Goal: Task Accomplishment & Management: Manage account settings

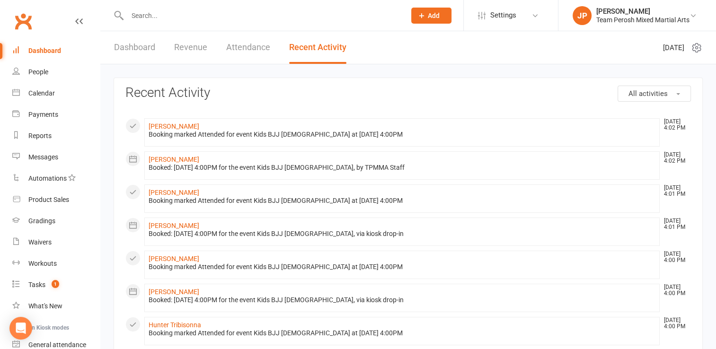
scroll to position [84, 0]
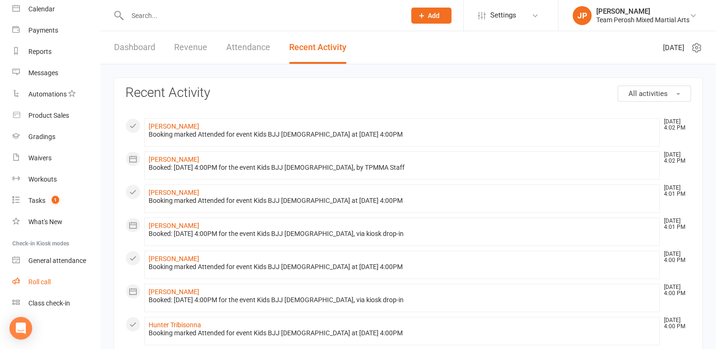
click at [42, 282] on div "Roll call" at bounding box center [39, 282] width 22 height 8
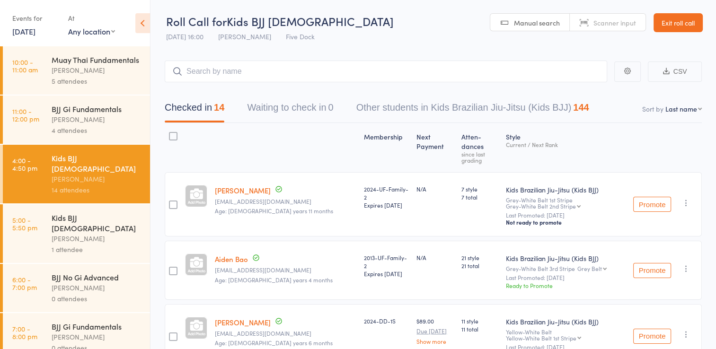
click at [687, 24] on link "Exit roll call" at bounding box center [678, 22] width 49 height 19
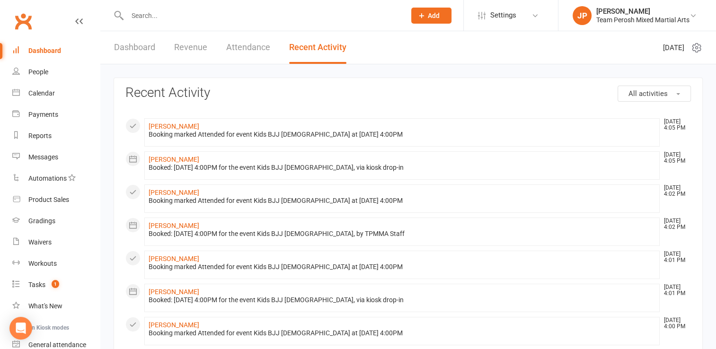
scroll to position [84, 0]
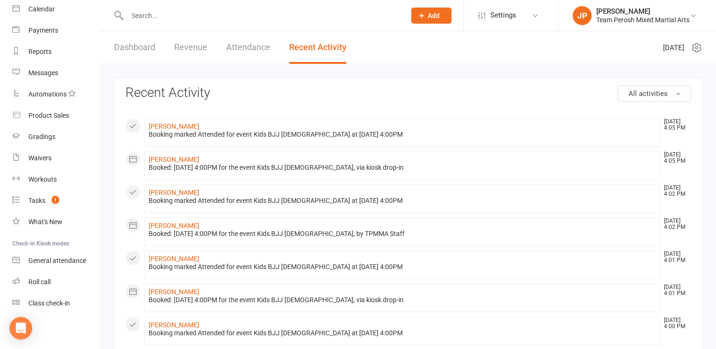
click at [140, 14] on input "text" at bounding box center [261, 15] width 274 height 13
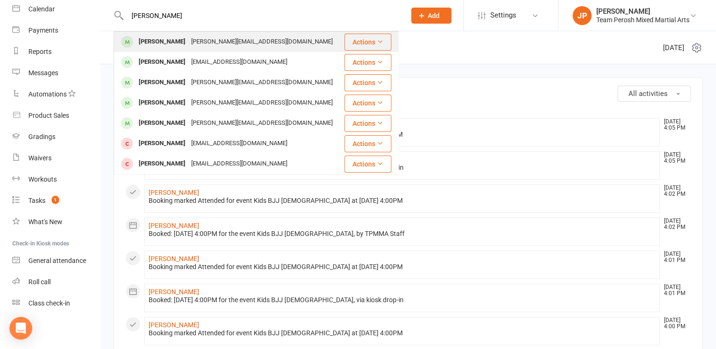
type input "james grif"
click at [179, 44] on div "James Griffiths" at bounding box center [162, 42] width 53 height 14
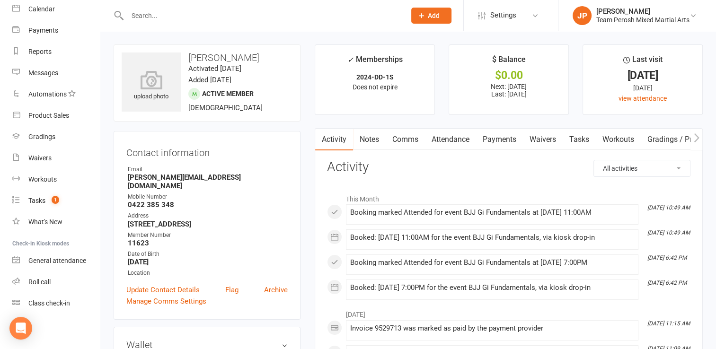
click at [503, 141] on link "Payments" at bounding box center [499, 140] width 47 height 22
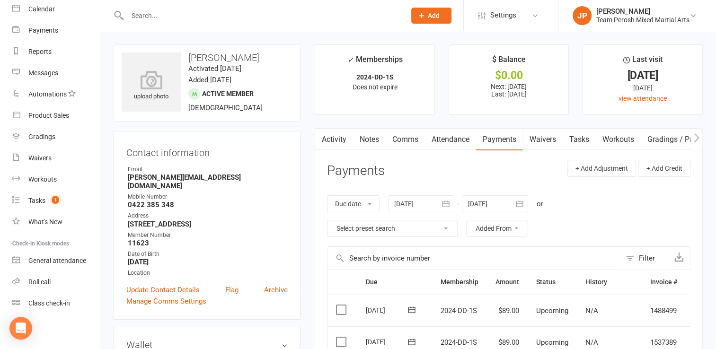
click at [597, 224] on div "Due date Due date Date paid Date failed Date settled 12 Jul 2025 July 2025 Sun …" at bounding box center [508, 216] width 363 height 61
click at [34, 201] on div "Tasks" at bounding box center [36, 201] width 17 height 8
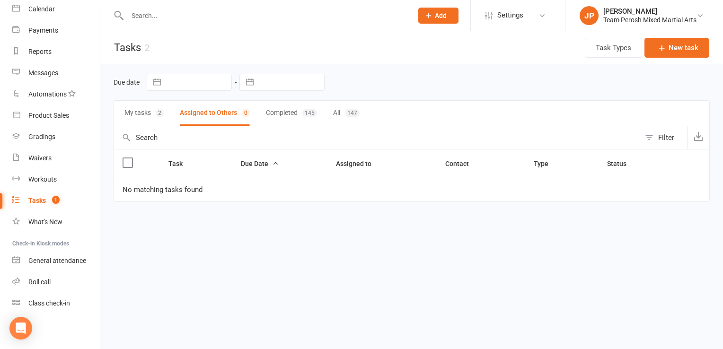
click at [129, 116] on button "My tasks 2" at bounding box center [143, 113] width 39 height 25
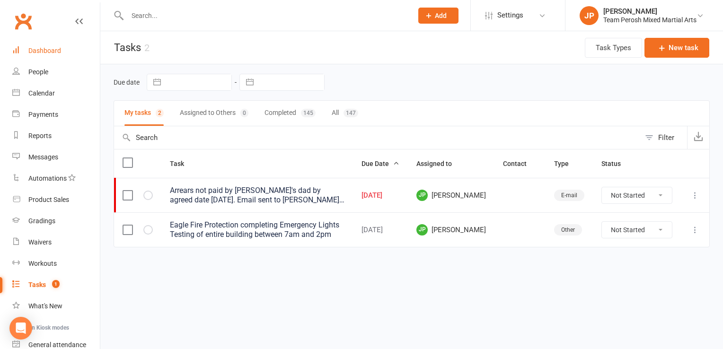
click at [40, 45] on link "Dashboard" at bounding box center [56, 50] width 88 height 21
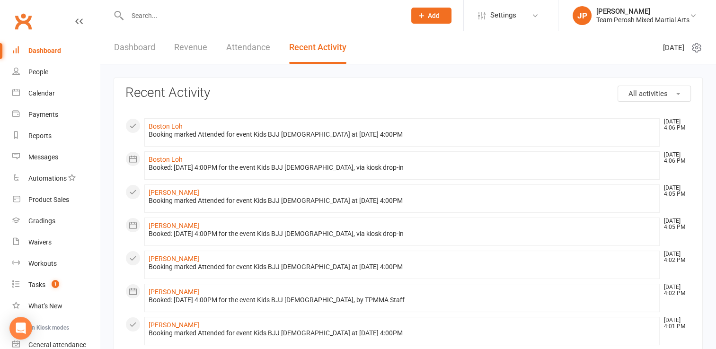
drag, startPoint x: 178, startPoint y: 9, endPoint x: 140, endPoint y: 18, distance: 39.5
click at [138, 18] on input "text" at bounding box center [261, 15] width 274 height 13
type input "griffiths"
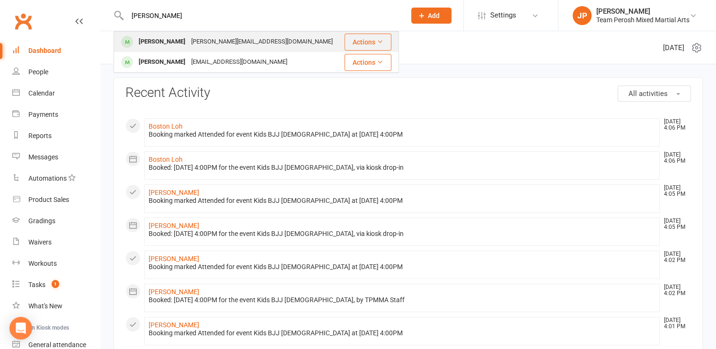
click at [168, 46] on div "[PERSON_NAME]" at bounding box center [162, 42] width 53 height 14
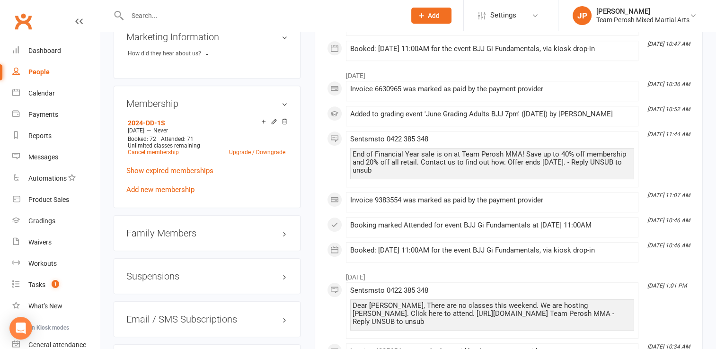
scroll to position [750, 0]
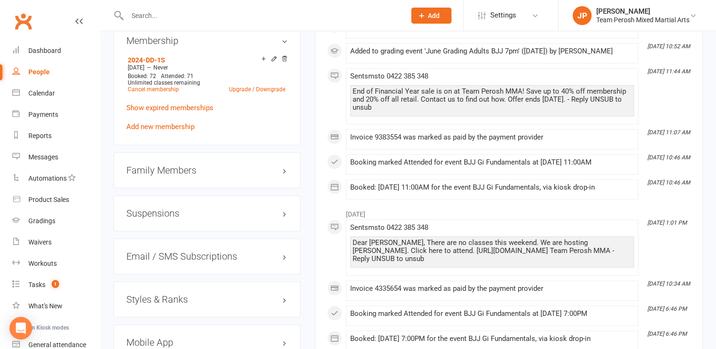
click at [193, 208] on h3 "Suspensions" at bounding box center [206, 213] width 161 height 10
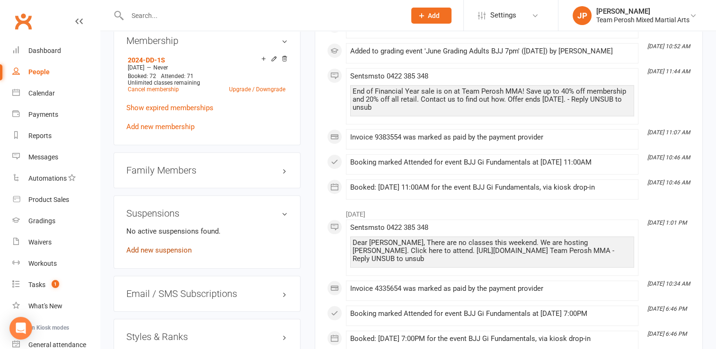
click at [157, 246] on link "Add new suspension" at bounding box center [158, 250] width 65 height 9
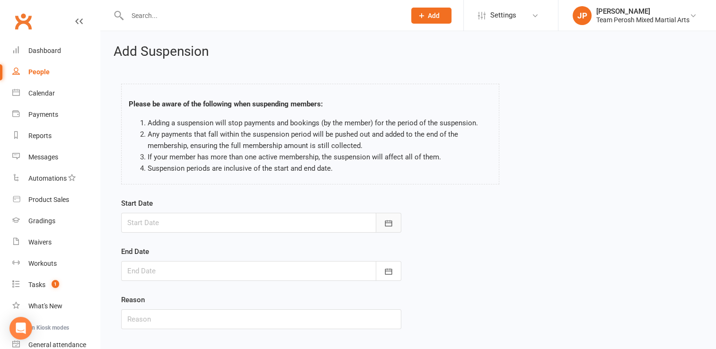
click at [388, 225] on icon "button" at bounding box center [388, 223] width 9 height 9
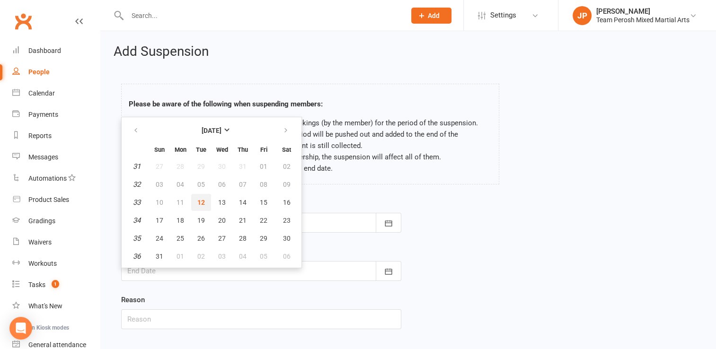
click at [200, 202] on span "12" at bounding box center [201, 203] width 8 height 8
type input "12 Aug 2025"
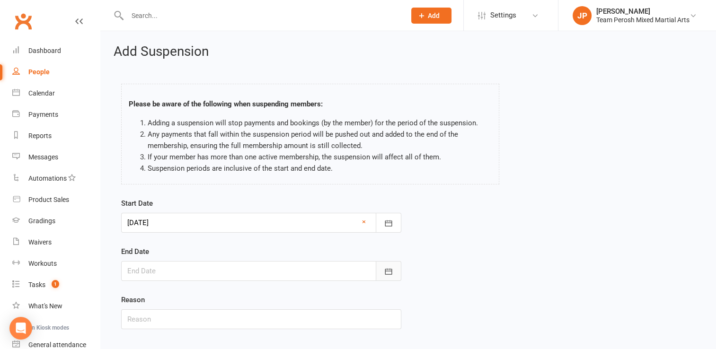
click at [387, 270] on icon "button" at bounding box center [388, 271] width 9 height 9
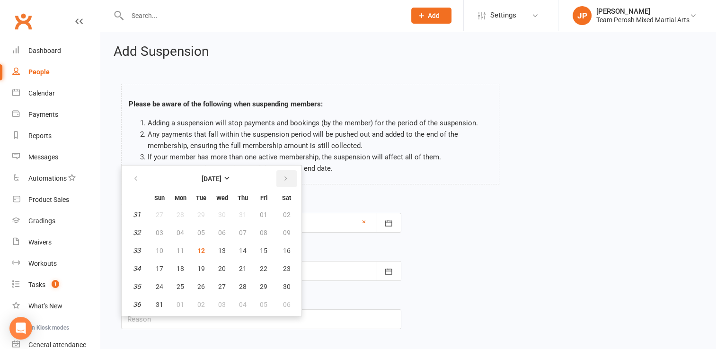
click at [285, 179] on icon "button" at bounding box center [286, 179] width 7 height 8
click at [500, 215] on div "Start Date 12 Aug 2025 August 2025 Sun Mon Tue Wed Thu Fri Sat 31 27 28 29 30 3…" at bounding box center [408, 270] width 588 height 145
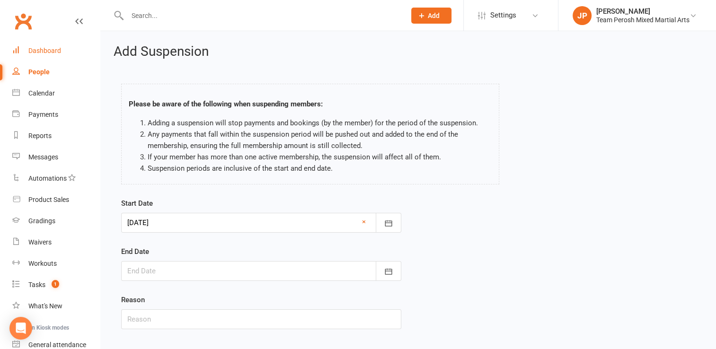
click at [46, 49] on div "Dashboard" at bounding box center [44, 51] width 33 height 8
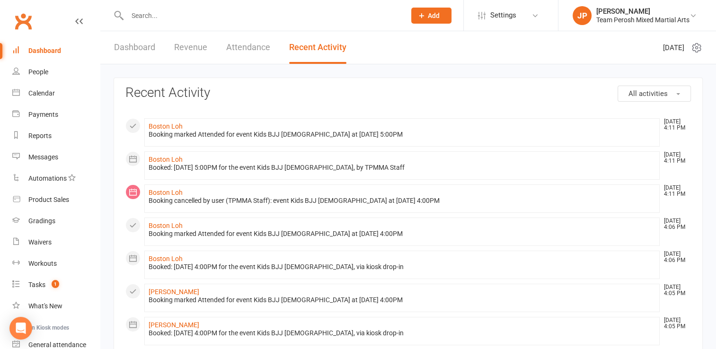
click at [170, 16] on input "text" at bounding box center [261, 15] width 274 height 13
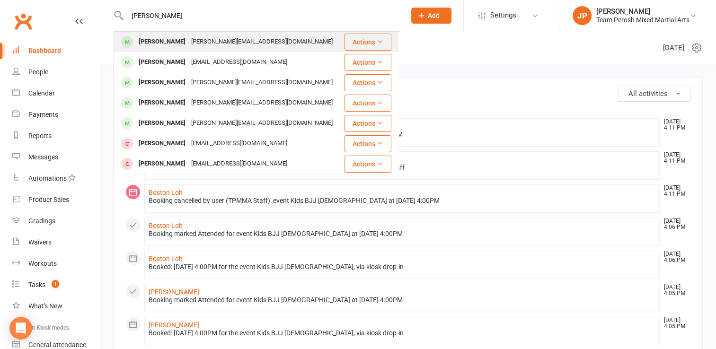
type input "james grif"
click at [244, 39] on div "james.griffiths82@gmail.com" at bounding box center [261, 42] width 147 height 14
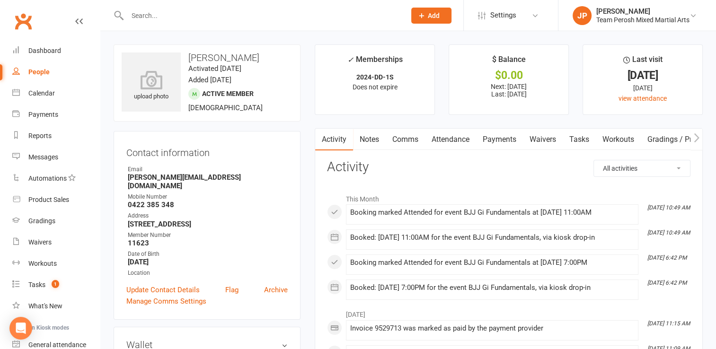
click at [491, 139] on link "Payments" at bounding box center [499, 140] width 47 height 22
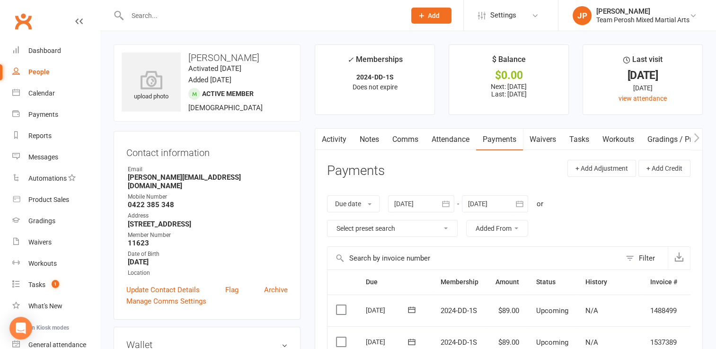
click at [521, 204] on icon "button" at bounding box center [519, 203] width 9 height 9
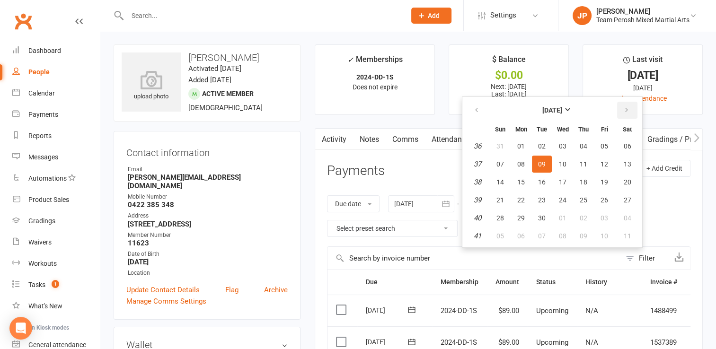
click at [628, 111] on icon "button" at bounding box center [626, 110] width 7 height 8
click at [476, 110] on icon "button" at bounding box center [476, 110] width 7 height 8
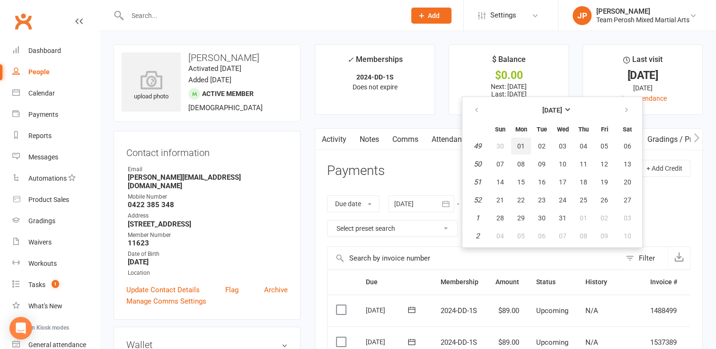
click at [518, 142] on span "01" at bounding box center [521, 146] width 8 height 8
type input "01 Dec 2025"
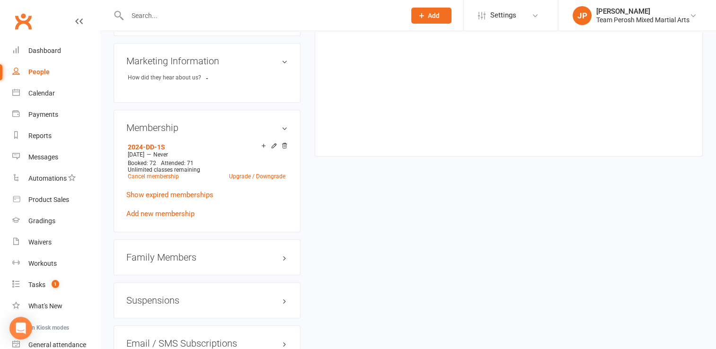
scroll to position [665, 0]
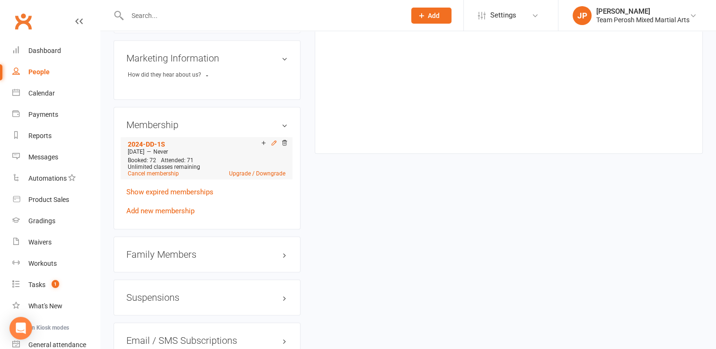
click at [272, 141] on icon at bounding box center [274, 143] width 4 height 4
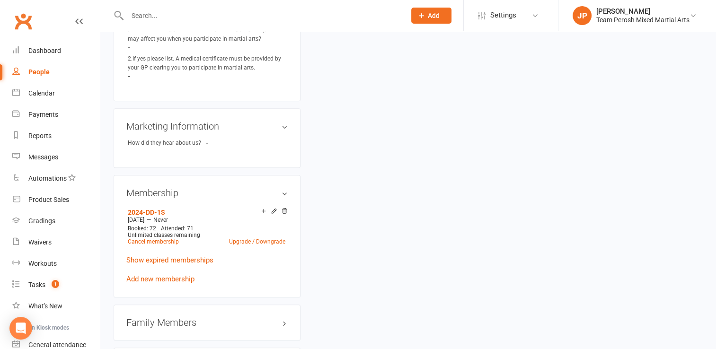
scroll to position [607, 0]
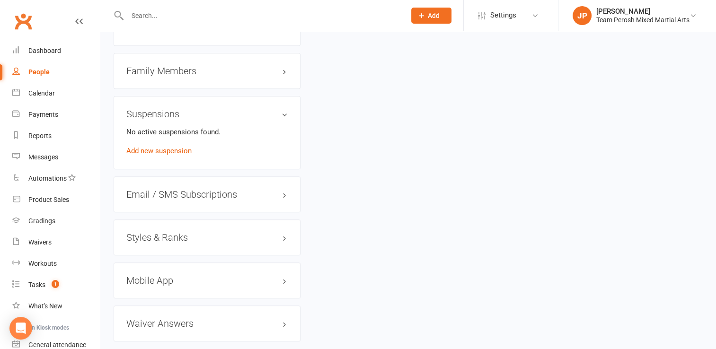
scroll to position [876, 0]
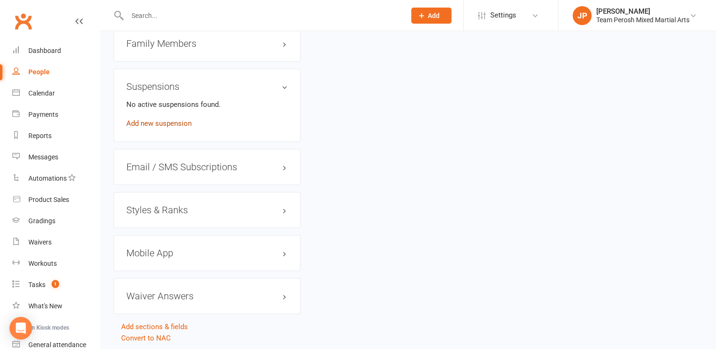
click at [159, 119] on link "Add new suspension" at bounding box center [158, 123] width 65 height 9
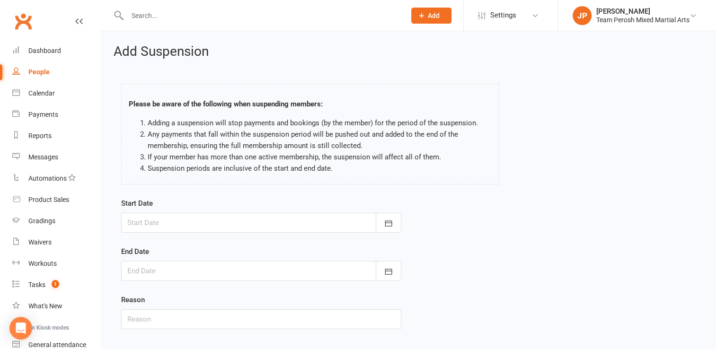
click at [286, 228] on div at bounding box center [261, 223] width 280 height 20
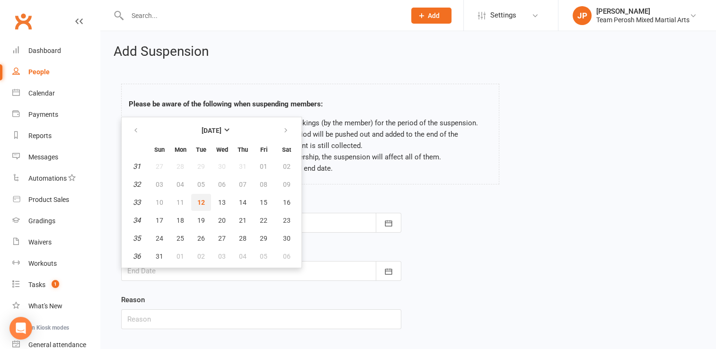
click at [203, 203] on span "12" at bounding box center [201, 203] width 8 height 8
type input "12 Aug 2025"
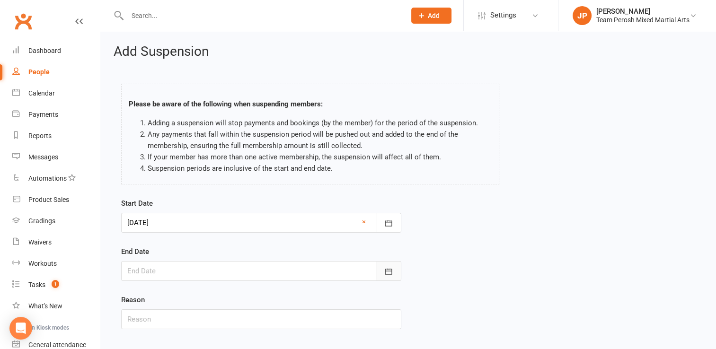
click at [392, 274] on icon "button" at bounding box center [388, 271] width 7 height 6
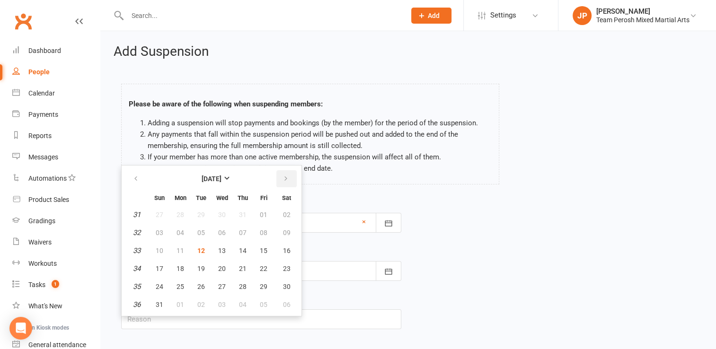
click at [283, 177] on icon "button" at bounding box center [286, 179] width 7 height 8
click at [262, 285] on span "31" at bounding box center [264, 287] width 8 height 8
type input "31 Oct 2025"
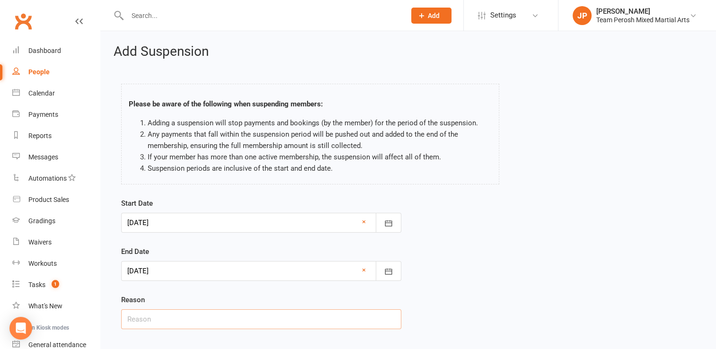
click at [235, 322] on input "text" at bounding box center [261, 319] width 280 height 20
type input "Work"
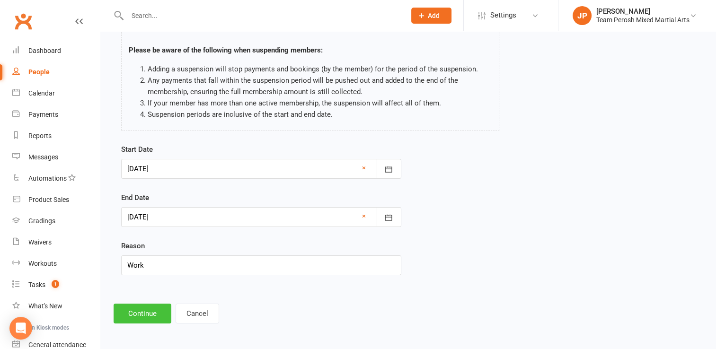
click at [139, 315] on button "Continue" at bounding box center [143, 314] width 58 height 20
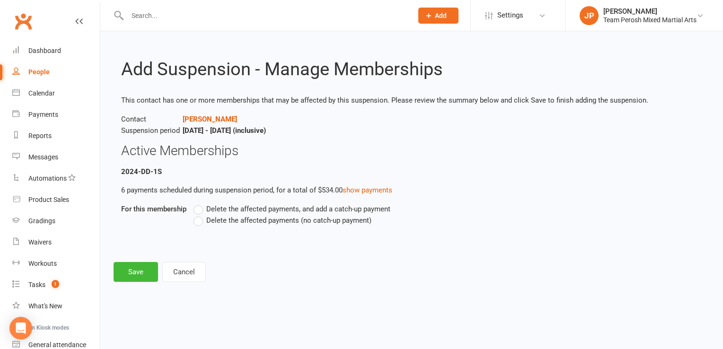
click at [199, 222] on label "Delete the affected payments (no catch-up payment)" at bounding box center [283, 220] width 178 height 11
click at [199, 215] on input "Delete the affected payments (no catch-up payment)" at bounding box center [197, 215] width 6 height 0
click at [148, 271] on button "Save" at bounding box center [136, 272] width 44 height 20
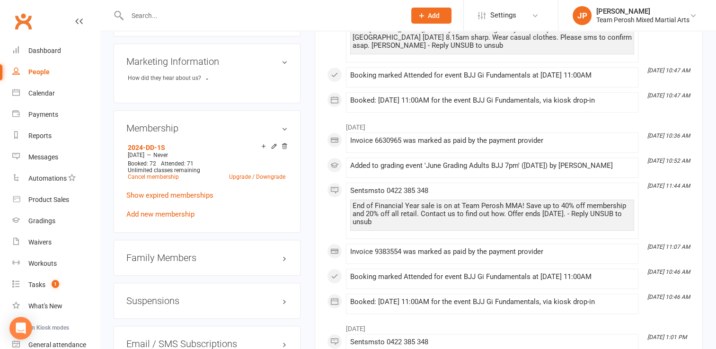
scroll to position [658, 0]
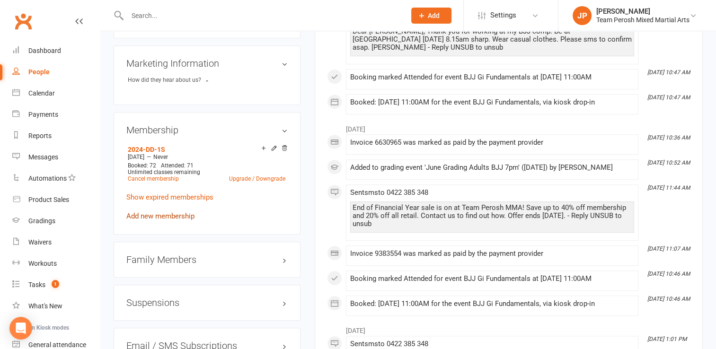
click at [182, 212] on link "Add new membership" at bounding box center [160, 216] width 68 height 9
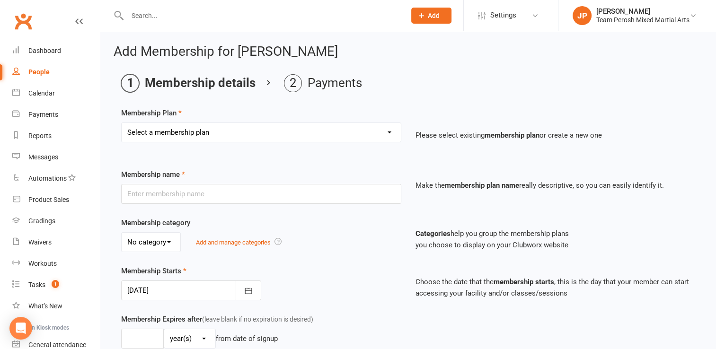
click at [243, 139] on select "Select a membership plan Create new Membership Plan 2008-DD-1S 2008-DD-2S 2008-…" at bounding box center [261, 132] width 279 height 19
select select "27"
click at [122, 123] on select "Select a membership plan Create new Membership Plan 2008-DD-1S 2008-DD-2S 2008-…" at bounding box center [261, 132] width 279 height 19
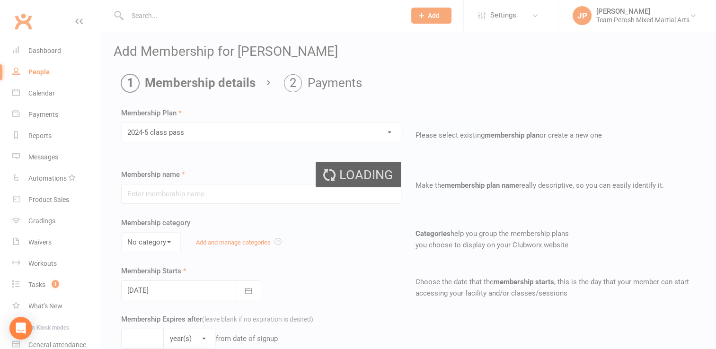
type input "2024-5 class pass"
select select "1"
type input "6"
select select "2"
type input "5"
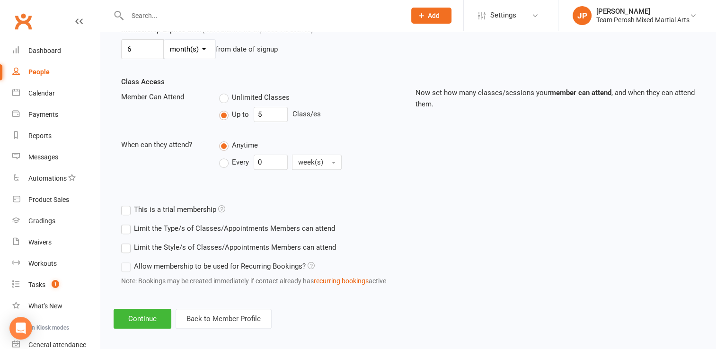
scroll to position [290, 0]
click at [127, 247] on label "Limit the Style/s of Classes/Appointments Members can attend" at bounding box center [228, 246] width 215 height 11
click at [127, 241] on input "Limit the Style/s of Classes/Appointments Members can attend" at bounding box center [124, 241] width 6 height 0
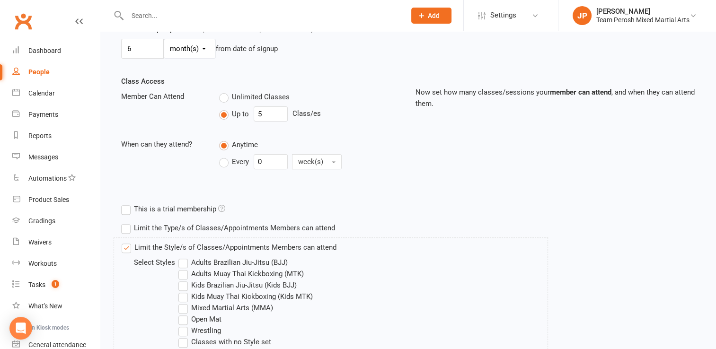
click at [187, 263] on label "Adults Brazilian Jiu-Jitsu (BJJ)" at bounding box center [232, 262] width 109 height 11
click at [185, 257] on input "Adults Brazilian Jiu-Jitsu (BJJ)" at bounding box center [181, 257] width 6 height 0
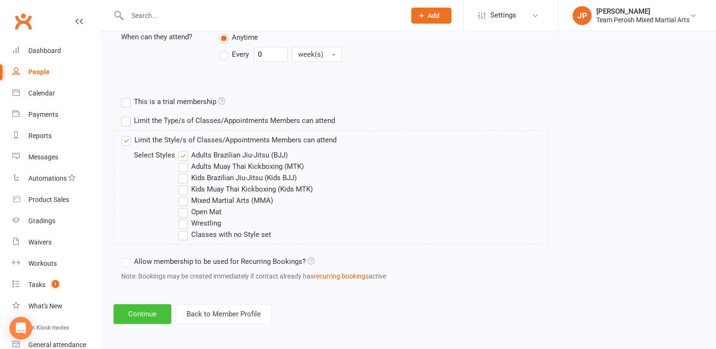
click at [136, 317] on button "Continue" at bounding box center [143, 314] width 58 height 20
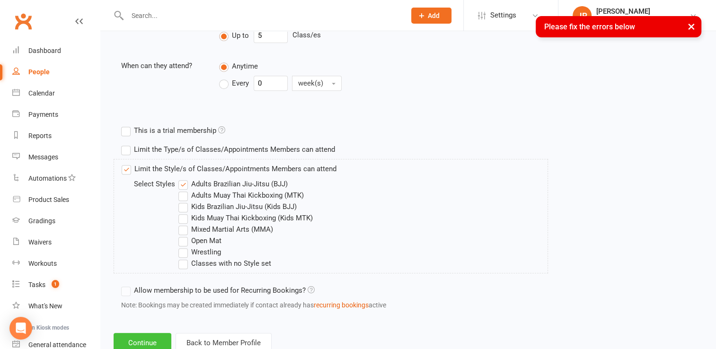
scroll to position [0, 0]
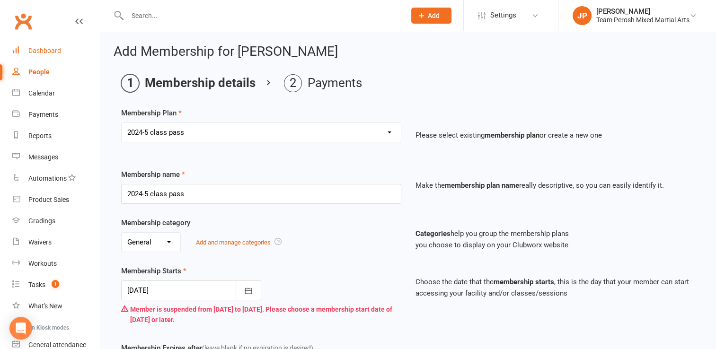
click at [37, 51] on div "Dashboard" at bounding box center [44, 51] width 33 height 8
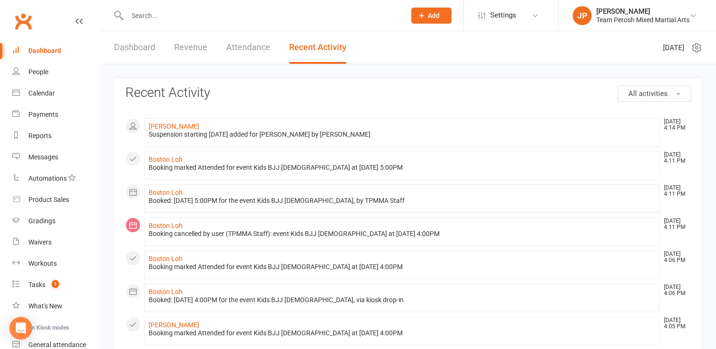
click at [49, 51] on div "Dashboard" at bounding box center [44, 51] width 33 height 8
click at [157, 12] on input "text" at bounding box center [261, 15] width 274 height 13
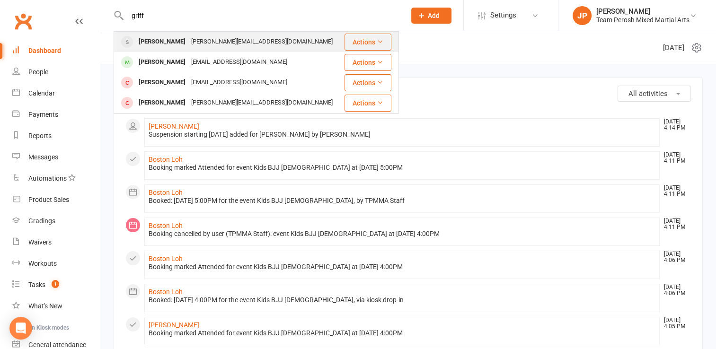
type input "griff"
click at [157, 46] on div "[PERSON_NAME]" at bounding box center [162, 42] width 53 height 14
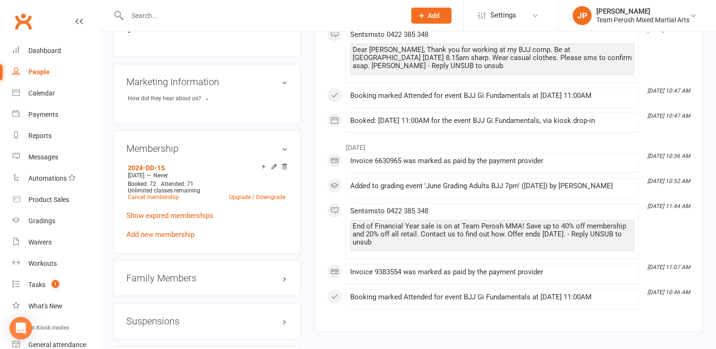
scroll to position [660, 0]
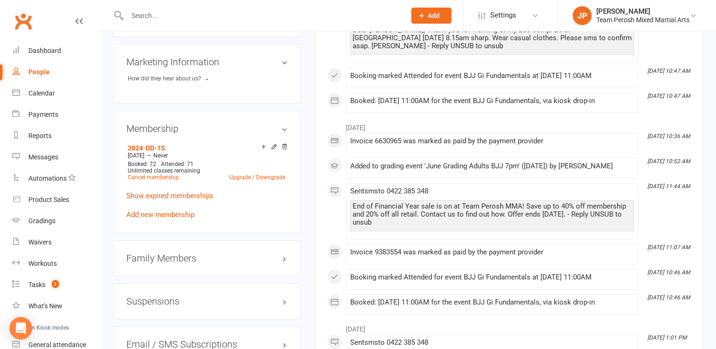
click at [204, 296] on h3 "Suspensions" at bounding box center [206, 301] width 161 height 10
click at [286, 316] on icon at bounding box center [284, 319] width 7 height 7
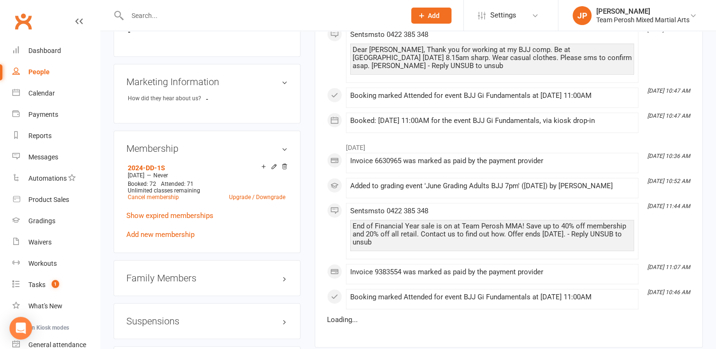
scroll to position [643, 0]
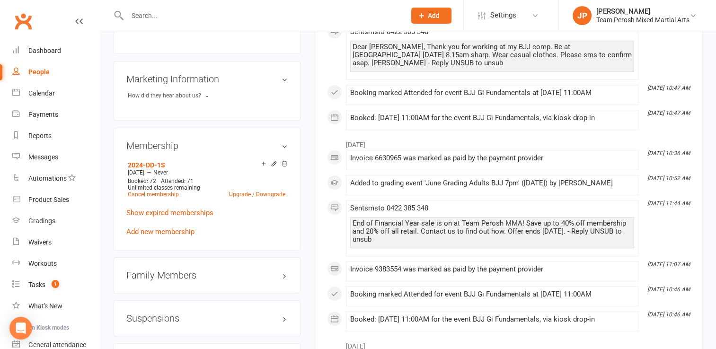
click at [291, 315] on div "Suspensions" at bounding box center [207, 318] width 187 height 36
click at [289, 315] on div "Suspensions" at bounding box center [207, 318] width 187 height 36
click at [284, 313] on h3 "Suspensions" at bounding box center [206, 318] width 161 height 10
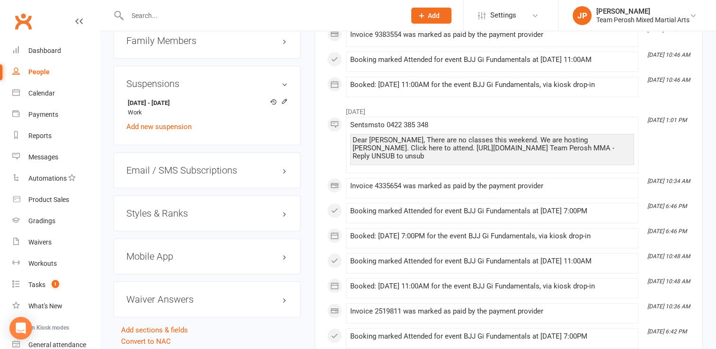
scroll to position [869, 0]
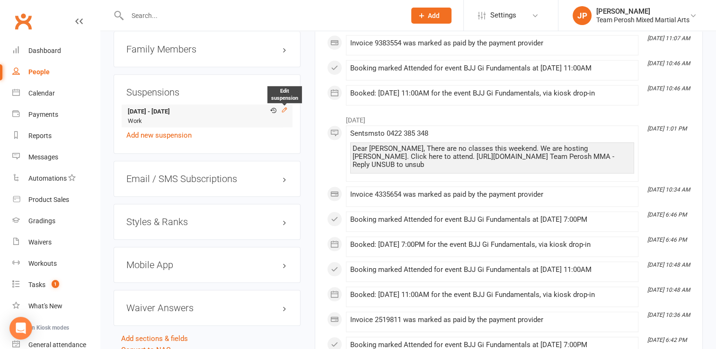
click at [283, 107] on icon at bounding box center [284, 109] width 4 height 4
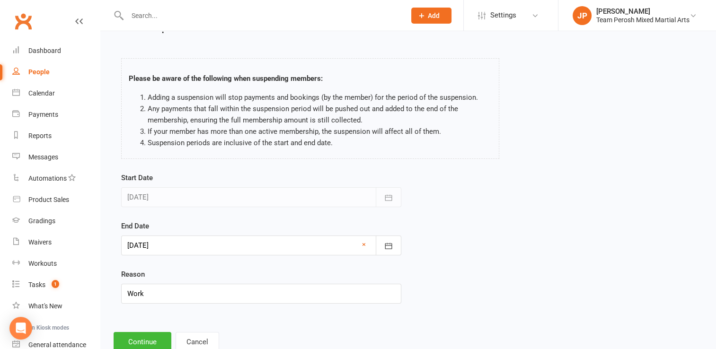
scroll to position [8, 0]
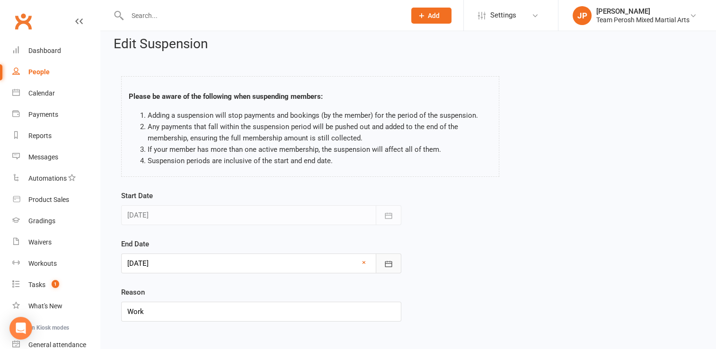
click at [390, 262] on icon "button" at bounding box center [388, 263] width 9 height 9
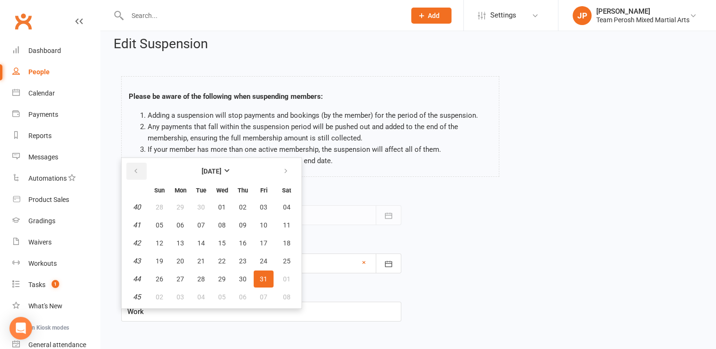
click at [133, 168] on icon "button" at bounding box center [136, 172] width 7 height 8
click at [200, 239] on span "12" at bounding box center [201, 243] width 8 height 8
type input "12 Aug 2025"
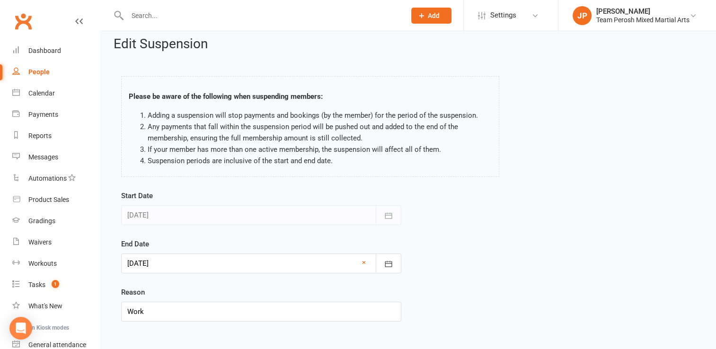
scroll to position [54, 0]
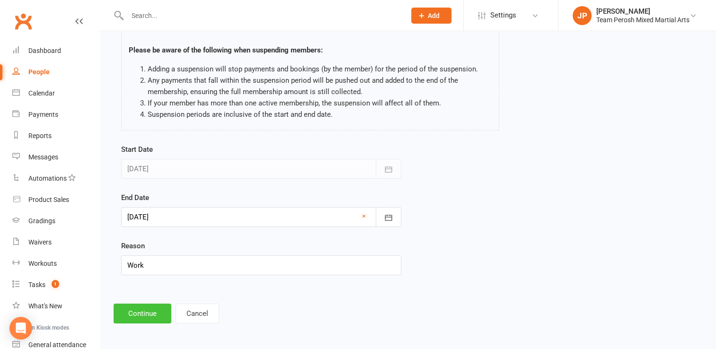
click at [147, 311] on button "Continue" at bounding box center [143, 314] width 58 height 20
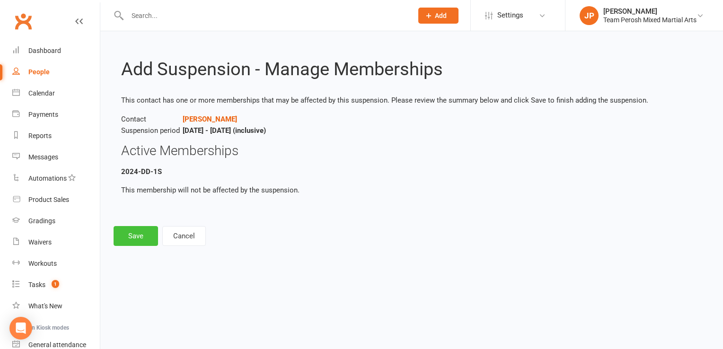
click at [132, 238] on button "Save" at bounding box center [136, 236] width 44 height 20
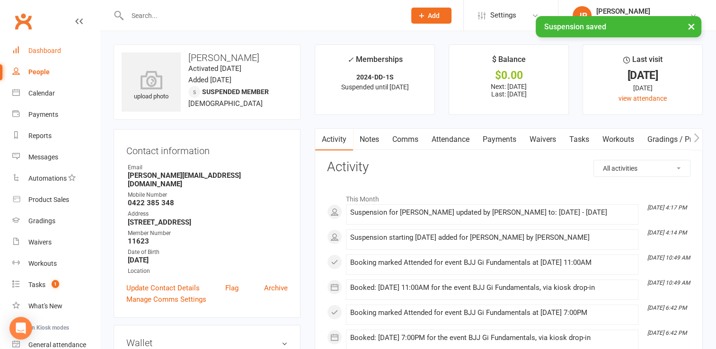
click at [45, 50] on div "Dashboard" at bounding box center [44, 51] width 33 height 8
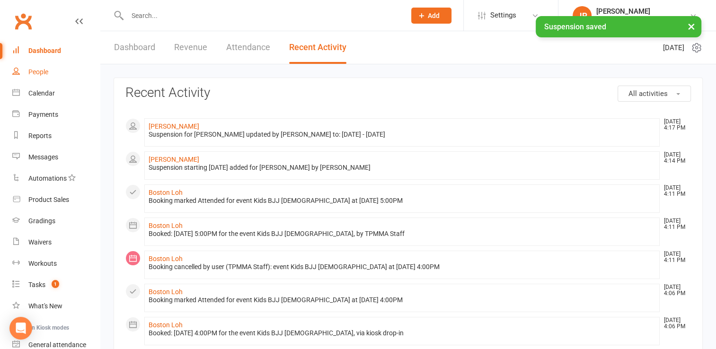
click at [36, 71] on div "People" at bounding box center [38, 72] width 20 height 8
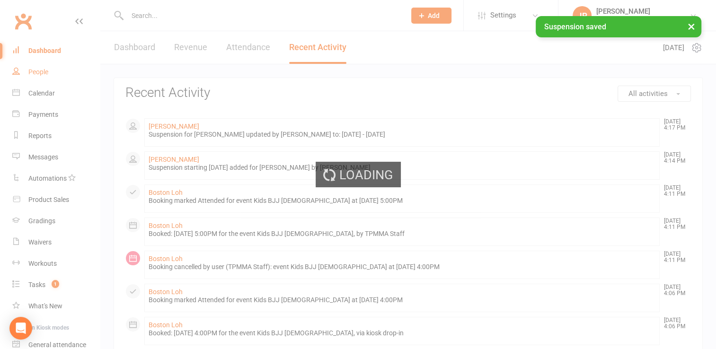
select select "active_trial"
select select "100"
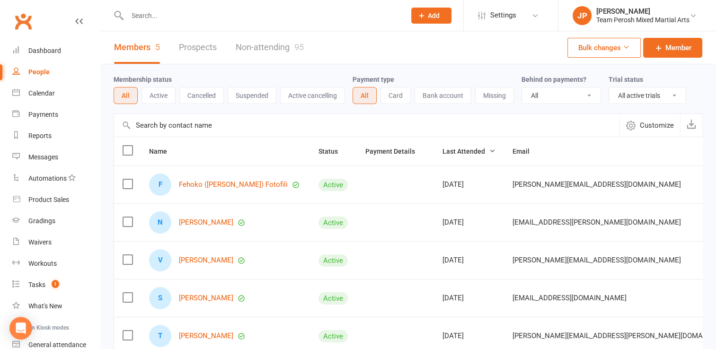
click at [160, 12] on input "text" at bounding box center [261, 15] width 274 height 13
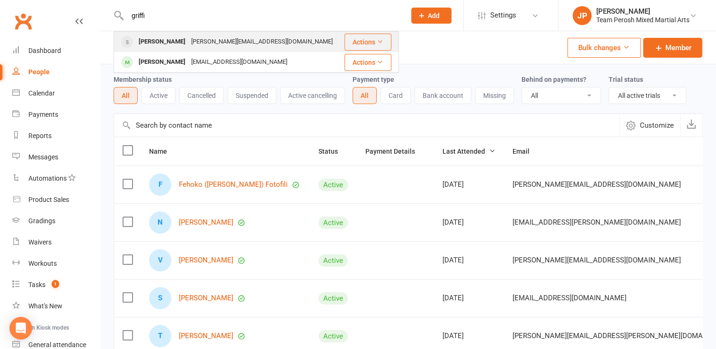
type input "griffi"
click at [164, 37] on div "[PERSON_NAME]" at bounding box center [162, 42] width 53 height 14
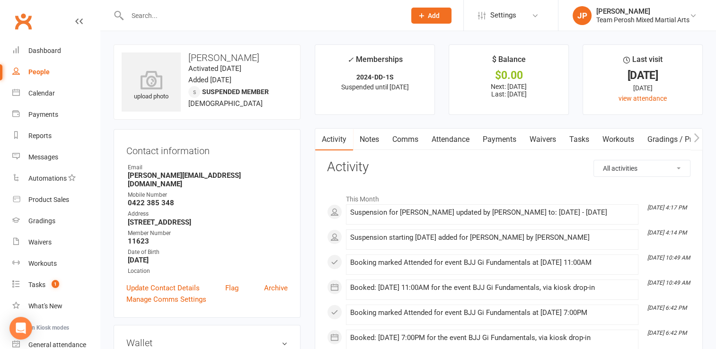
click at [154, 18] on input "text" at bounding box center [261, 15] width 274 height 13
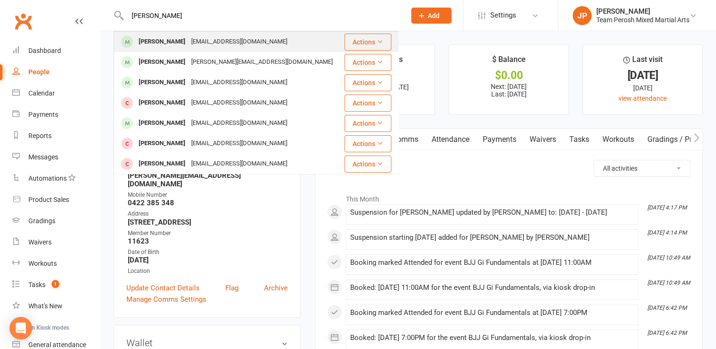
type input "dejan k"
click at [177, 44] on div "Dejan Kalagurgevic" at bounding box center [162, 42] width 53 height 14
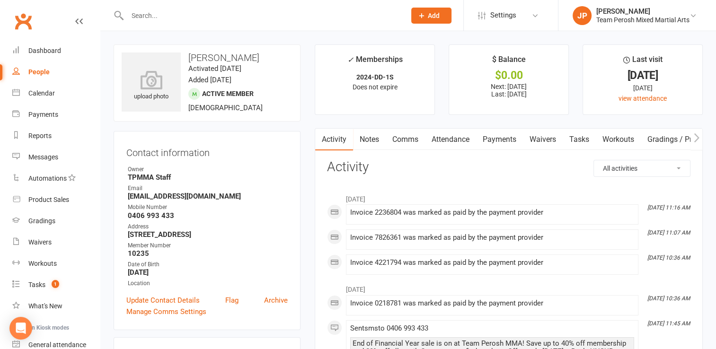
click at [502, 141] on link "Payments" at bounding box center [499, 140] width 47 height 22
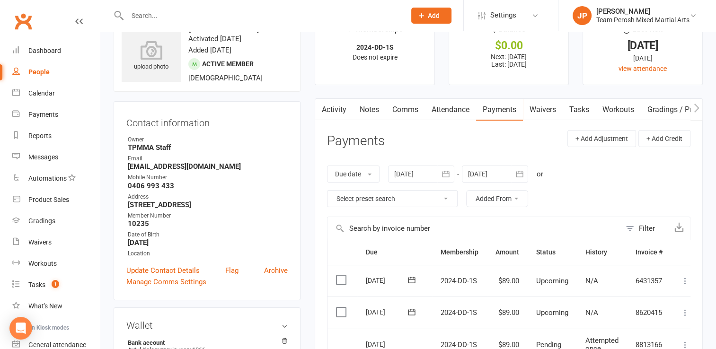
scroll to position [17, 0]
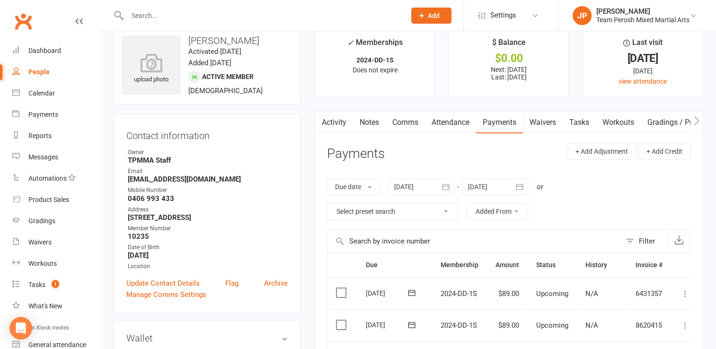
click at [449, 187] on icon "button" at bounding box center [445, 186] width 9 height 9
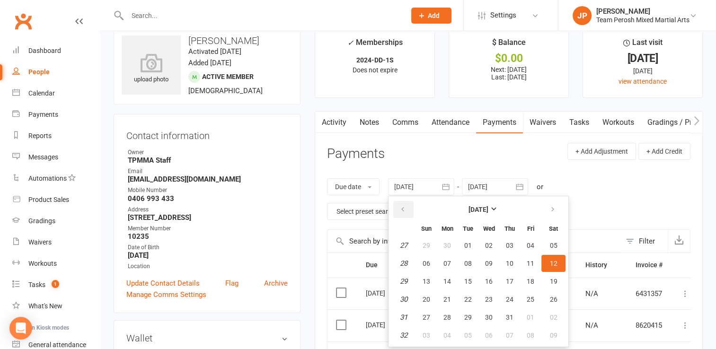
click at [402, 210] on icon "button" at bounding box center [402, 210] width 7 height 8
click at [512, 242] on span "01" at bounding box center [510, 246] width 8 height 8
type input "01 May 2025"
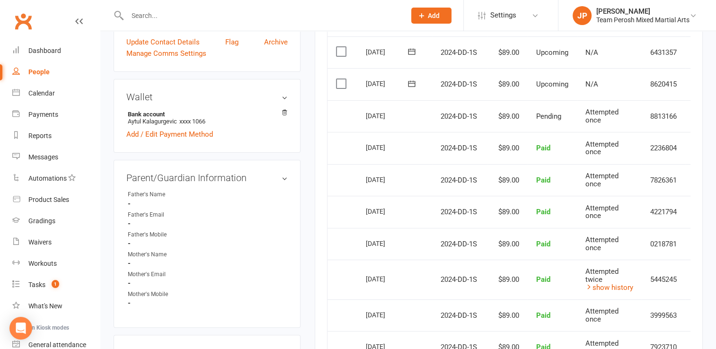
scroll to position [253, 0]
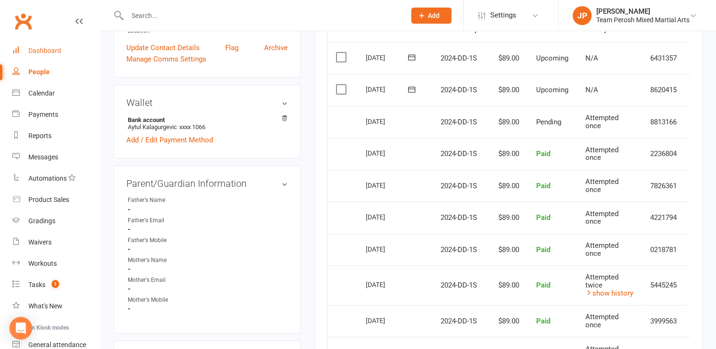
click at [48, 47] on div "Dashboard" at bounding box center [44, 51] width 33 height 8
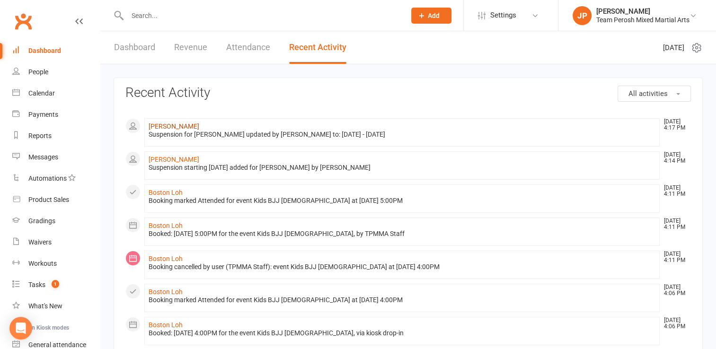
click at [161, 128] on link "[PERSON_NAME]" at bounding box center [174, 127] width 51 height 8
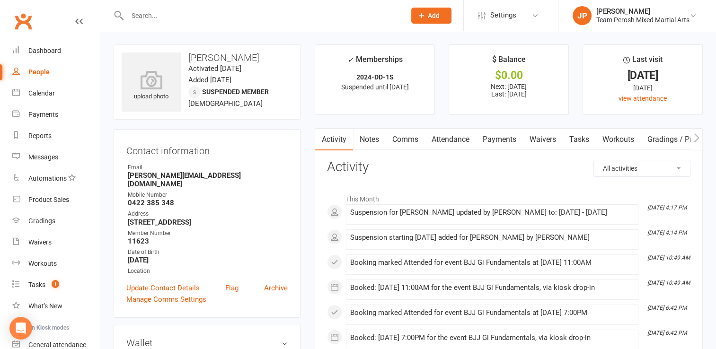
click at [186, 14] on input "text" at bounding box center [261, 15] width 274 height 13
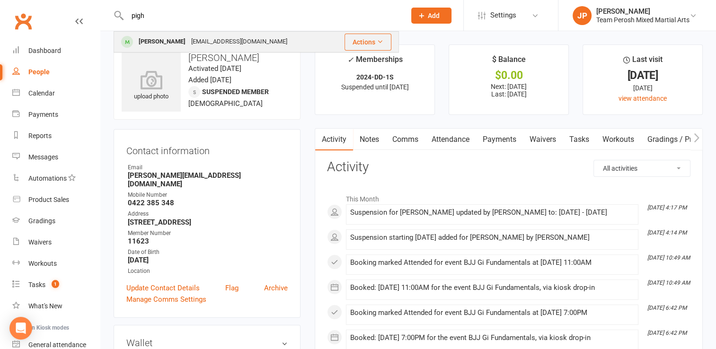
type input "pigh"
click at [152, 42] on div "Lucy Pighini" at bounding box center [162, 42] width 53 height 14
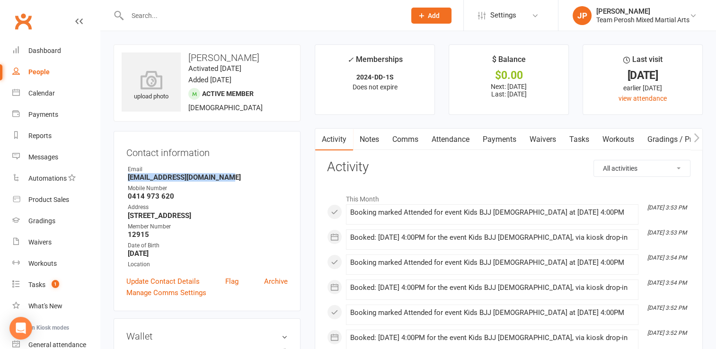
drag, startPoint x: 228, startPoint y: 179, endPoint x: 128, endPoint y: 180, distance: 99.4
click at [128, 180] on strong "simone.pighini14@gmail.com" at bounding box center [208, 177] width 160 height 9
copy strong "simone.pighini14@gmail.com"
drag, startPoint x: 361, startPoint y: 129, endPoint x: 326, endPoint y: 252, distance: 127.9
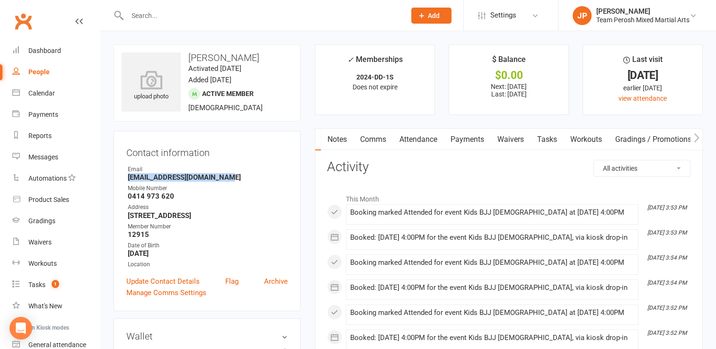
scroll to position [0, 35]
drag, startPoint x: 243, startPoint y: 212, endPoint x: 127, endPoint y: 212, distance: 116.4
click at [127, 212] on li "Address 9 Jellicoe Street Concord NSW 2137" at bounding box center [206, 211] width 161 height 17
copy strong "9 Jellicoe Street Concord NSW 2137"
click at [57, 53] on div "Dashboard" at bounding box center [44, 51] width 33 height 8
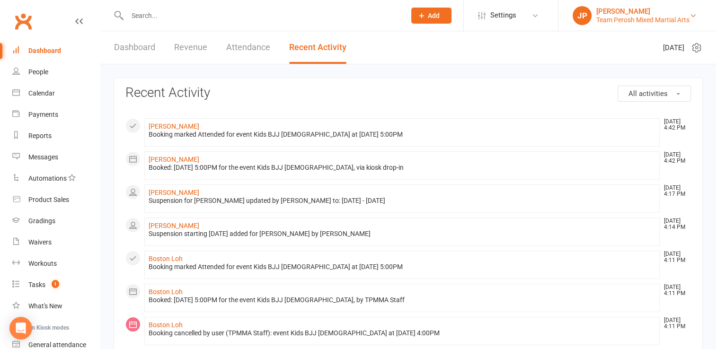
click at [614, 24] on div "Team Perosh Mixed Martial Arts" at bounding box center [642, 20] width 93 height 9
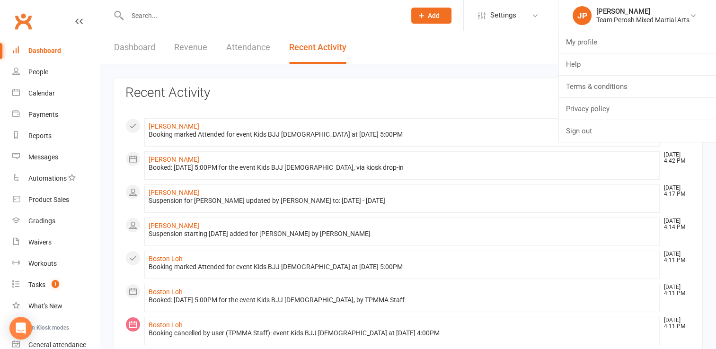
click at [468, 48] on header "Dashboard Revenue Attendance Recent Activity Tuesday 12th, August 2025" at bounding box center [408, 47] width 616 height 33
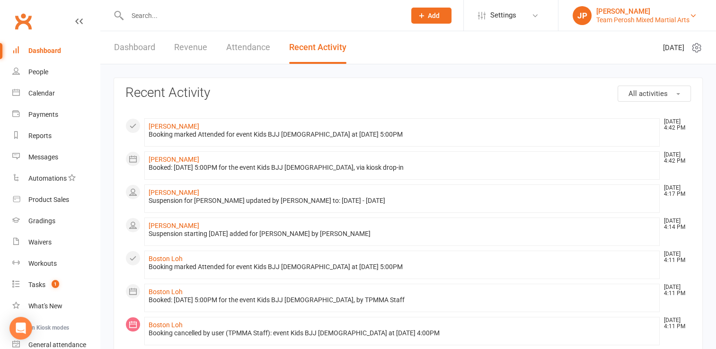
click at [629, 10] on div "[PERSON_NAME]" at bounding box center [642, 11] width 93 height 9
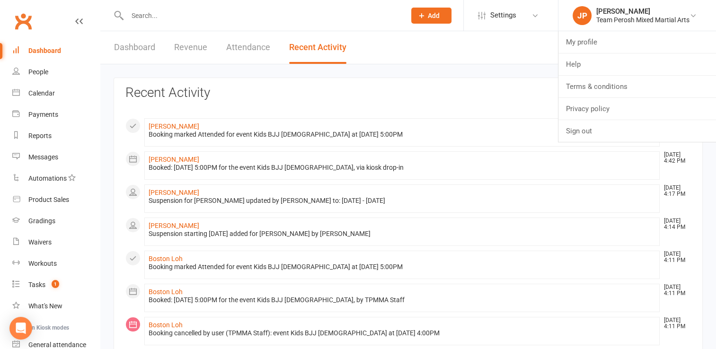
click at [47, 67] on link "People" at bounding box center [56, 72] width 88 height 21
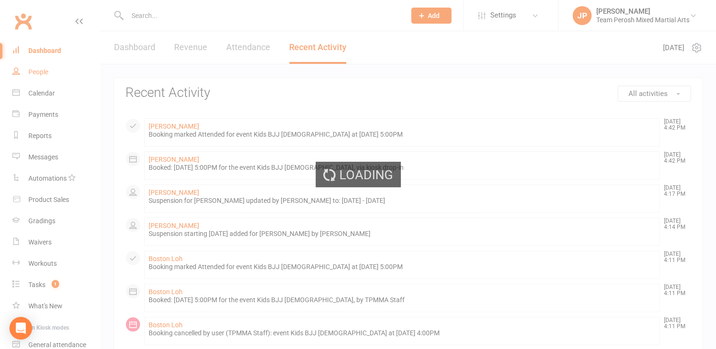
select select "active_trial"
select select "100"
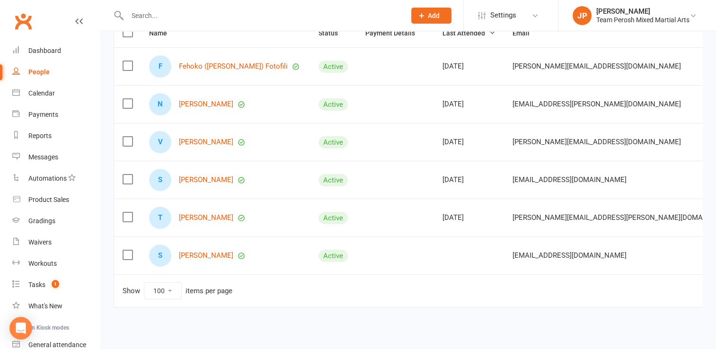
scroll to position [133, 0]
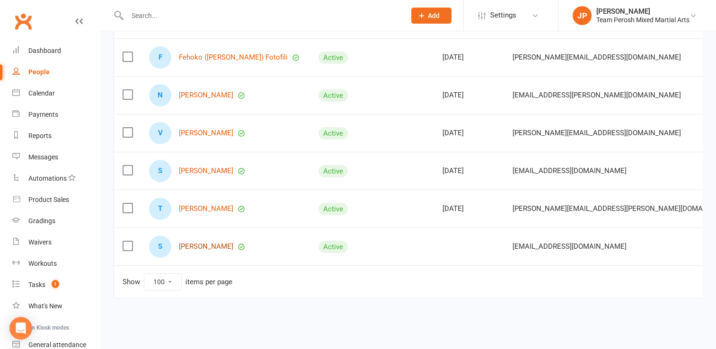
click at [209, 243] on link "[PERSON_NAME]" at bounding box center [206, 247] width 54 height 8
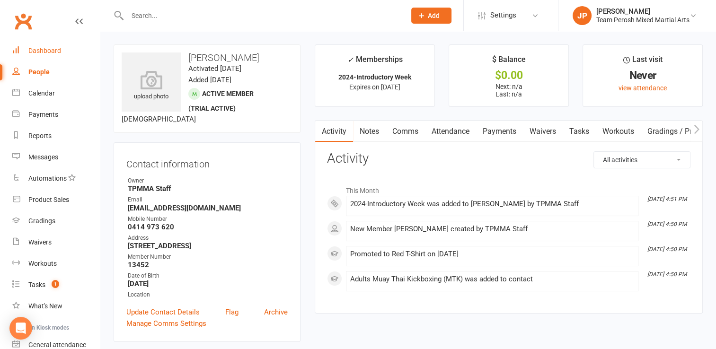
click at [39, 47] on div "Dashboard" at bounding box center [44, 51] width 33 height 8
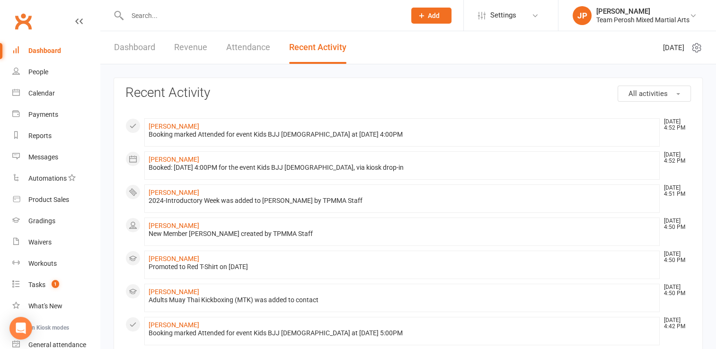
click at [207, 19] on input "text" at bounding box center [261, 15] width 274 height 13
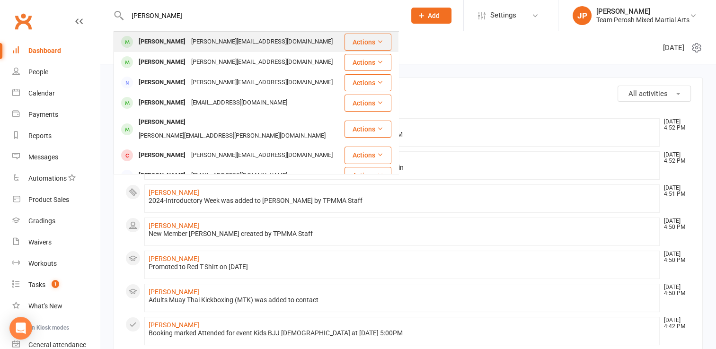
type input "holli"
click at [174, 46] on div "Grayson Hollis" at bounding box center [162, 42] width 53 height 14
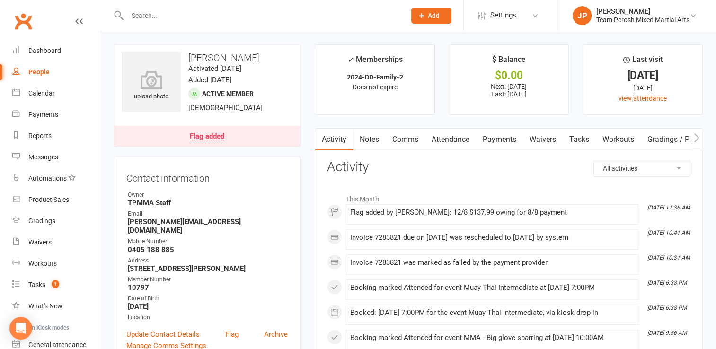
click at [208, 138] on div "Flag added" at bounding box center [207, 137] width 35 height 8
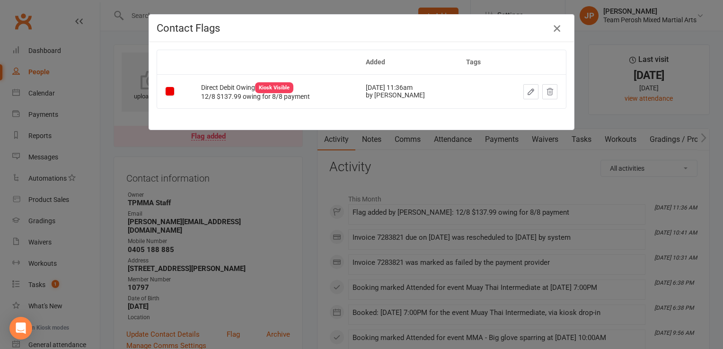
click at [552, 30] on icon "button" at bounding box center [556, 28] width 11 height 11
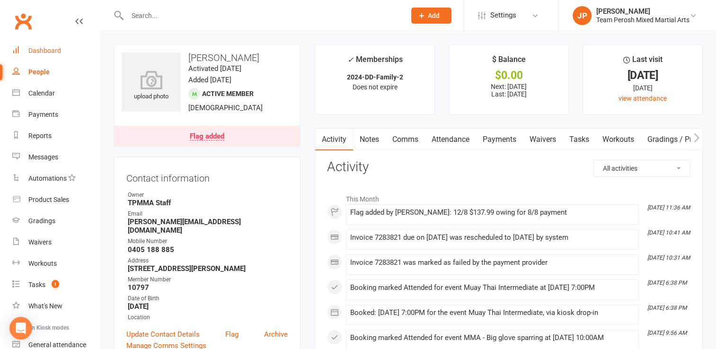
click at [36, 54] on link "Dashboard" at bounding box center [56, 50] width 88 height 21
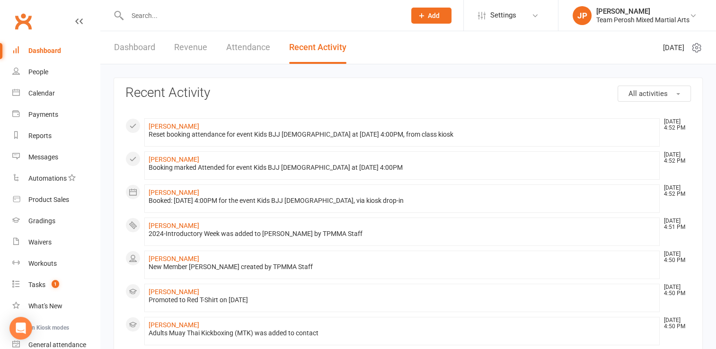
click at [200, 12] on input "text" at bounding box center [261, 15] width 274 height 13
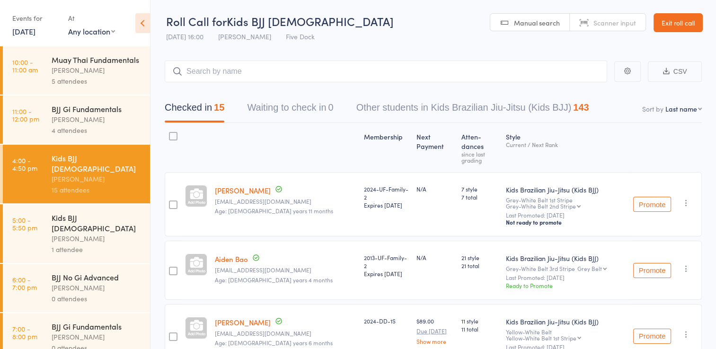
click at [695, 22] on link "Exit roll call" at bounding box center [678, 22] width 49 height 19
